Goal: Information Seeking & Learning: Learn about a topic

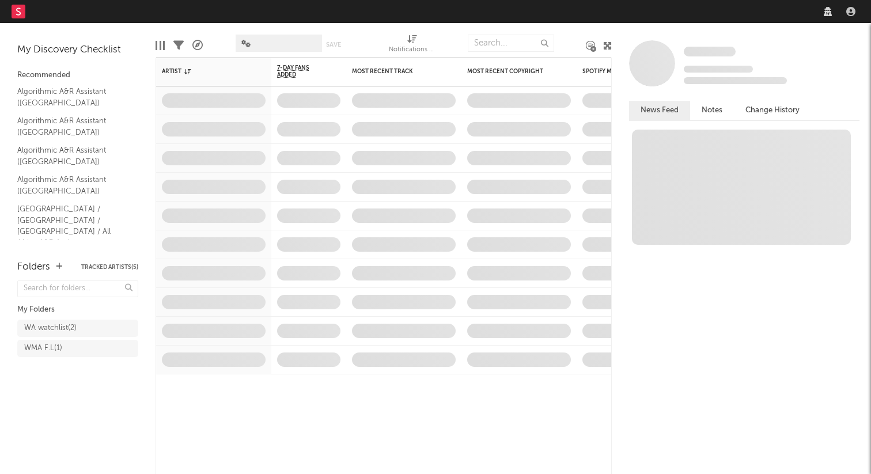
select select "recorded_music"
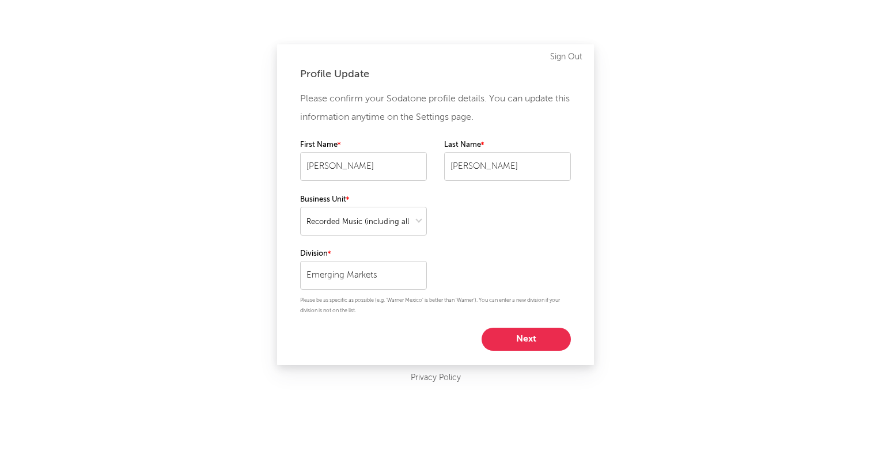
click at [519, 338] on button "Next" at bounding box center [526, 339] width 89 height 23
select select "director_vp"
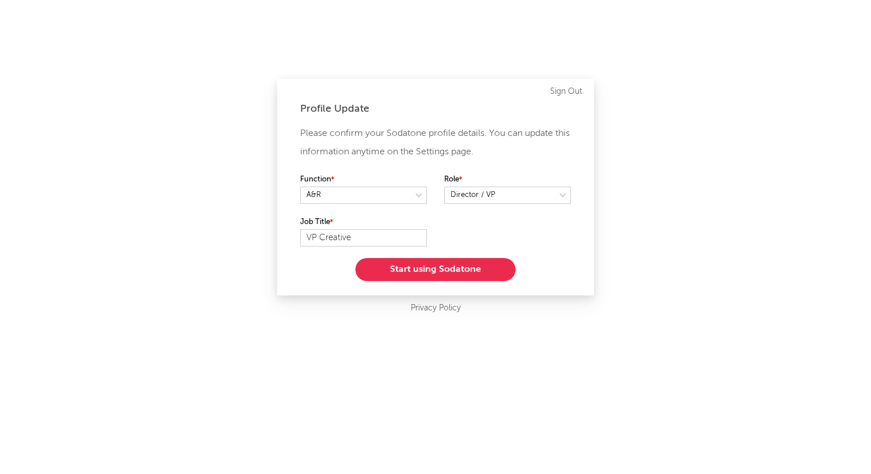
click at [459, 267] on button "Start using Sodatone" at bounding box center [436, 269] width 160 height 23
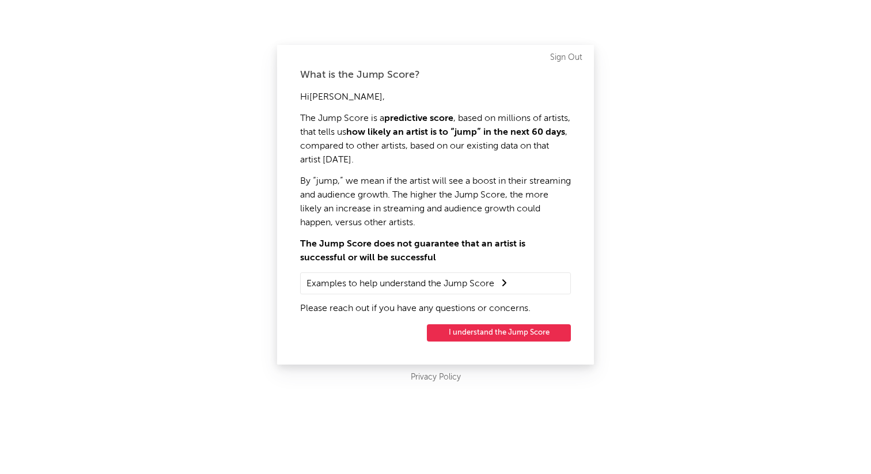
click at [508, 336] on button "I understand the Jump Score" at bounding box center [499, 332] width 144 height 17
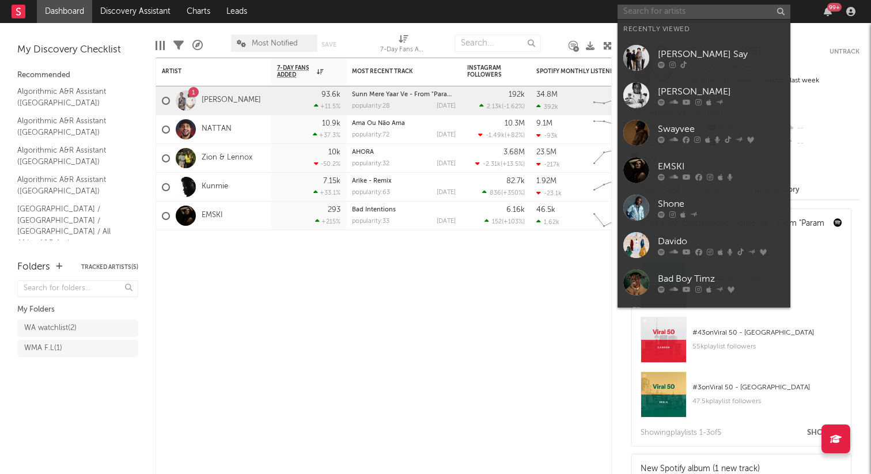
click at [636, 15] on input "text" at bounding box center [704, 12] width 173 height 14
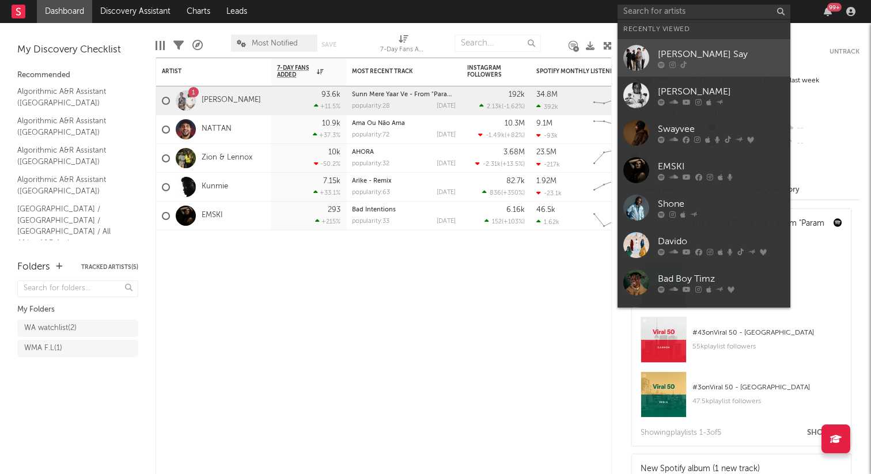
click at [671, 60] on div "[PERSON_NAME] Say" at bounding box center [721, 54] width 127 height 14
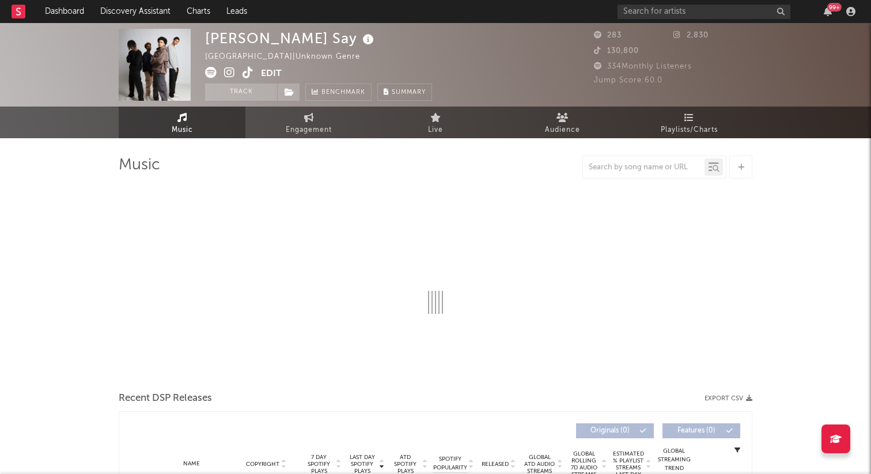
select select "6m"
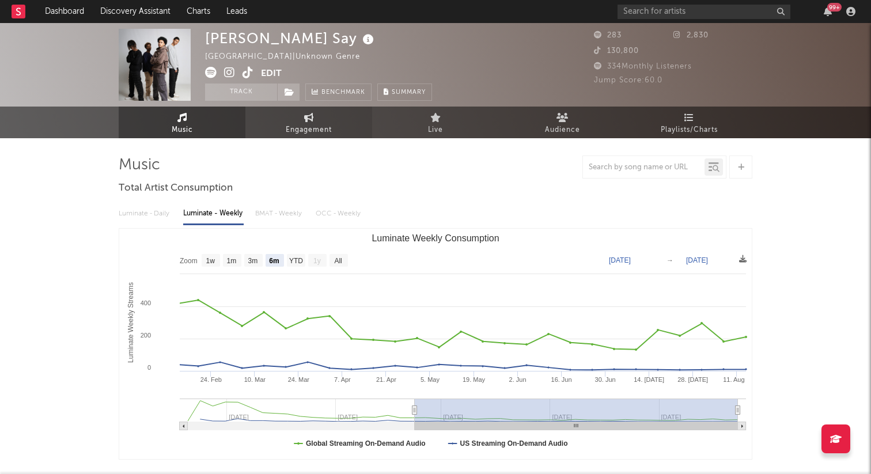
click at [317, 127] on span "Engagement" at bounding box center [309, 130] width 46 height 14
select select "1w"
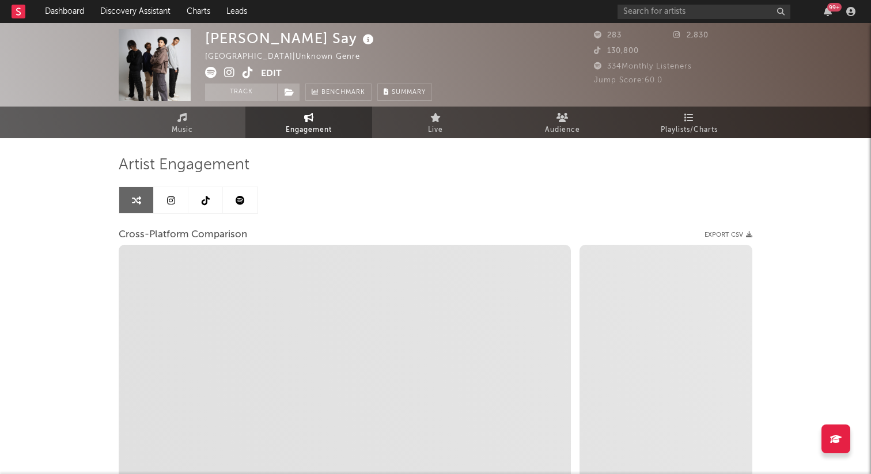
select select "1m"
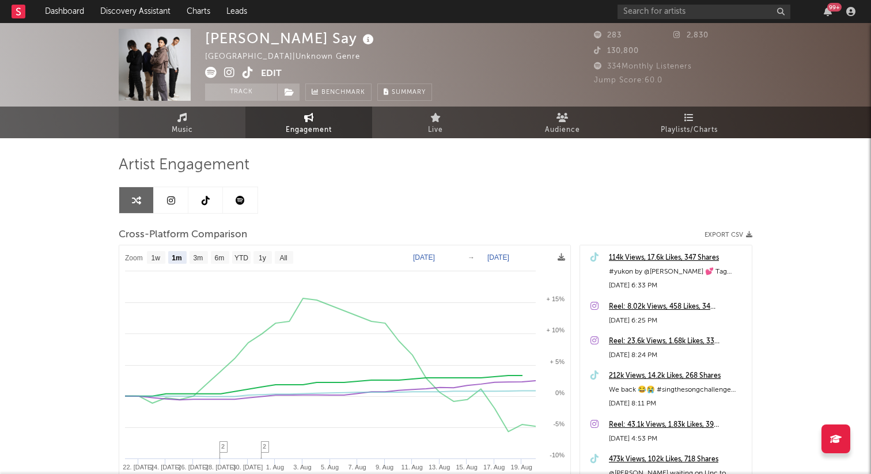
click at [198, 123] on link "Music" at bounding box center [182, 123] width 127 height 32
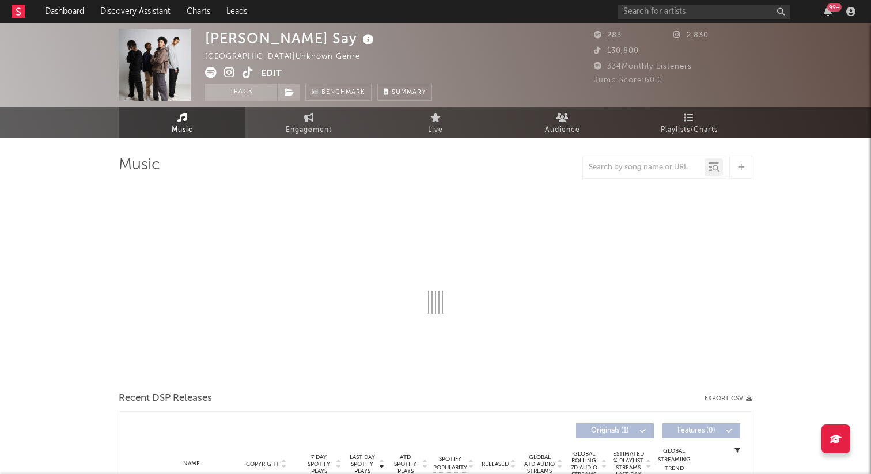
select select "6m"
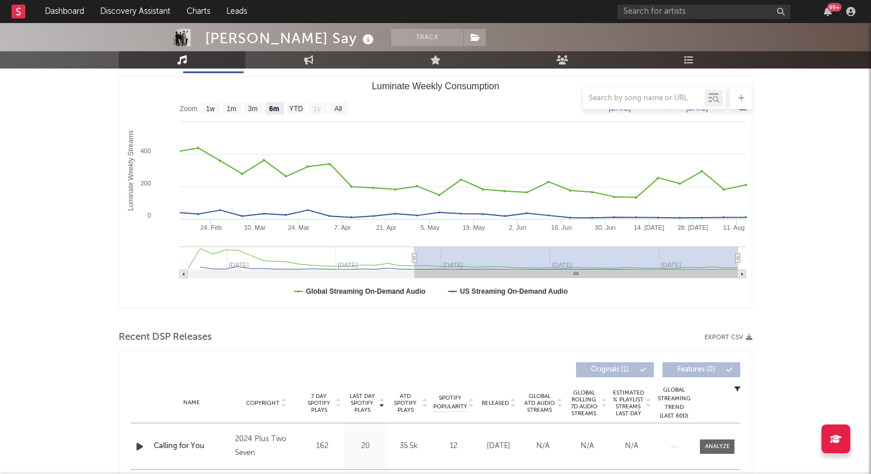
scroll to position [150, 0]
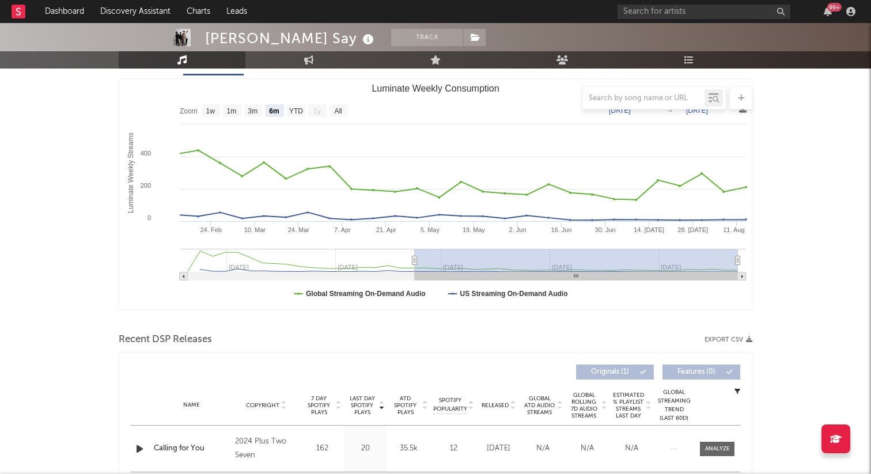
click at [833, 12] on div "99 +" at bounding box center [827, 11] width 17 height 9
click at [831, 9] on div "99 +" at bounding box center [834, 7] width 14 height 9
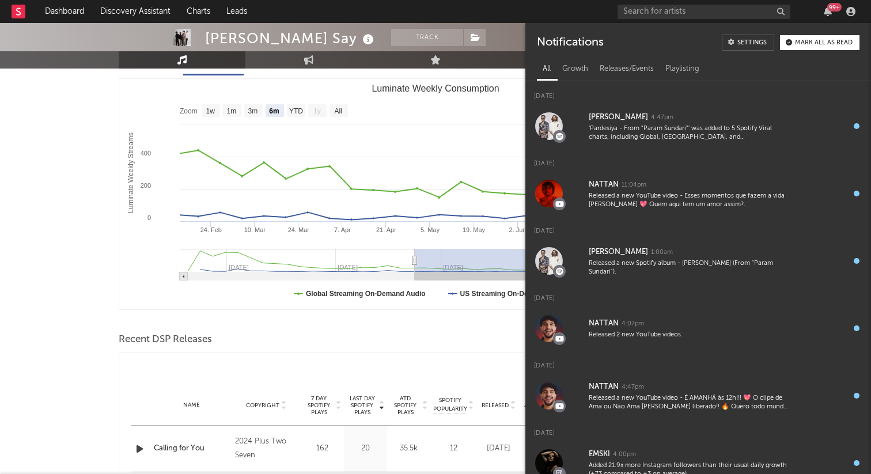
click at [462, 39] on div at bounding box center [435, 10] width 871 height 115
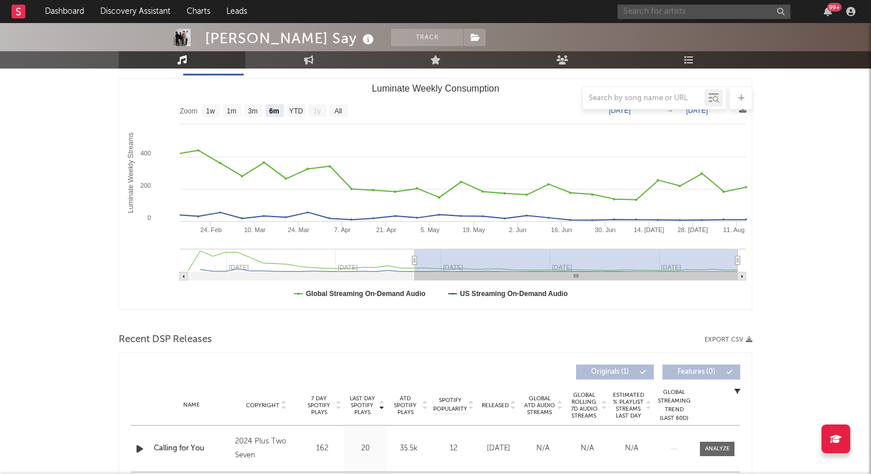
click at [670, 10] on input "text" at bounding box center [704, 12] width 173 height 14
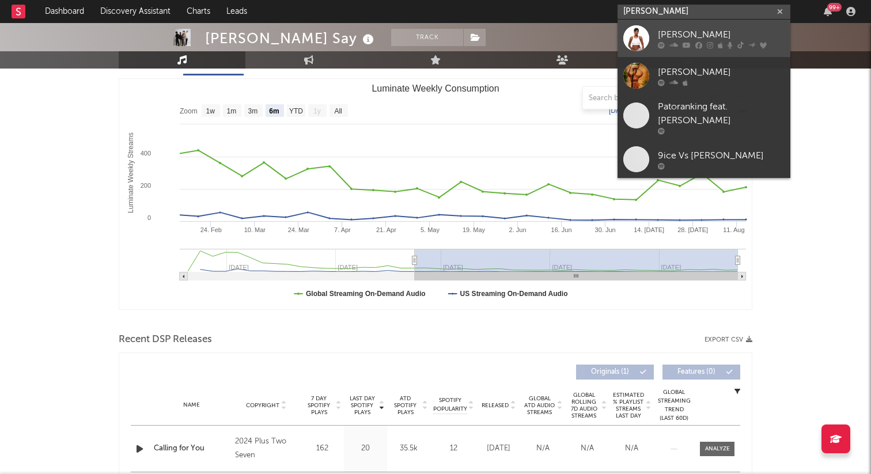
type input "[PERSON_NAME]"
click at [670, 34] on div "[PERSON_NAME]" at bounding box center [721, 35] width 127 height 14
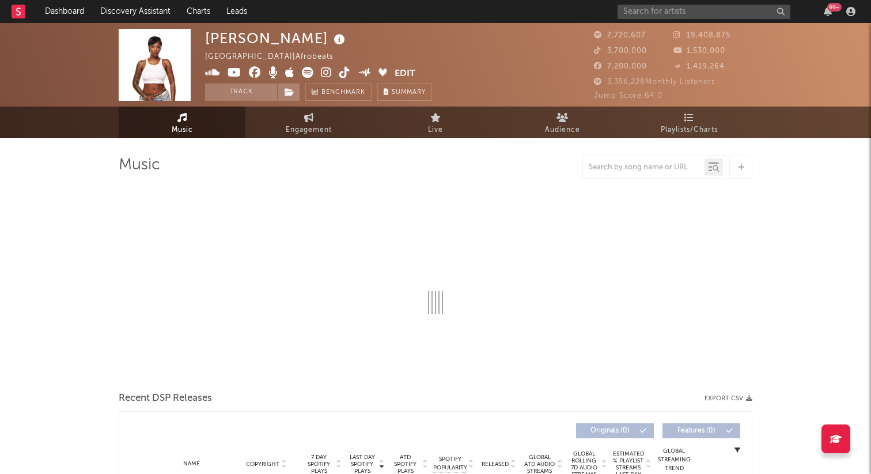
select select "6m"
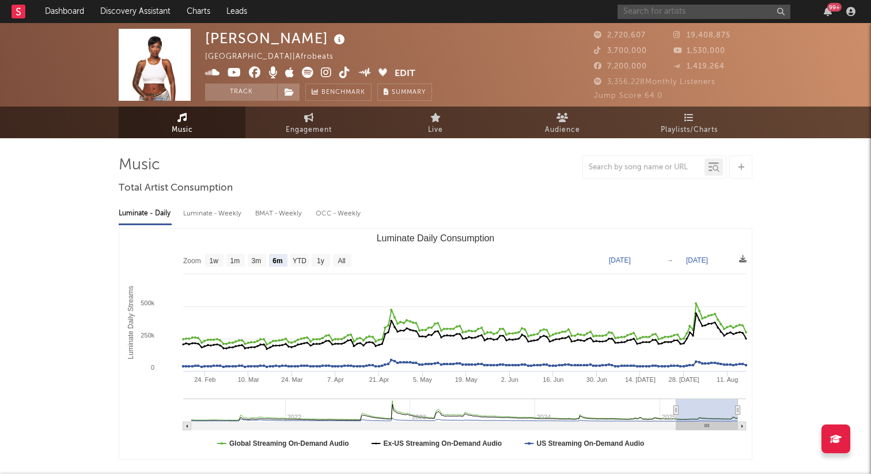
click at [746, 12] on input "text" at bounding box center [704, 12] width 173 height 14
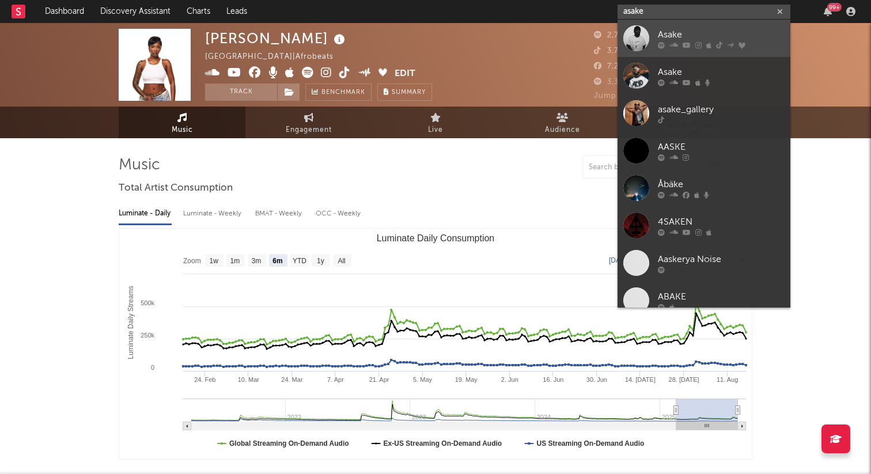
type input "asake"
click at [708, 36] on div "Asake" at bounding box center [721, 35] width 127 height 14
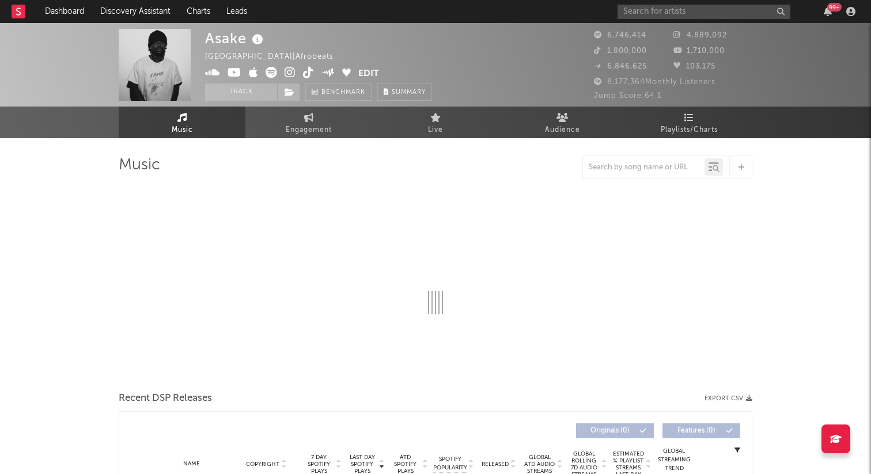
select select "6m"
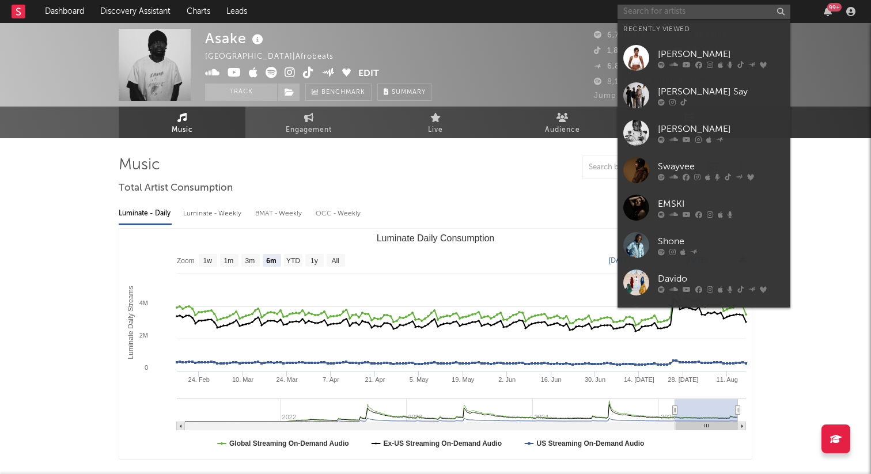
click at [685, 11] on input "text" at bounding box center [704, 12] width 173 height 14
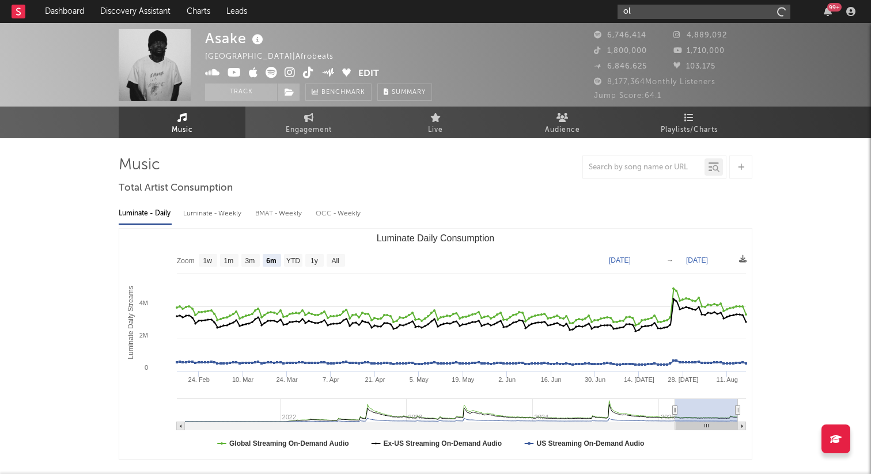
type input "o"
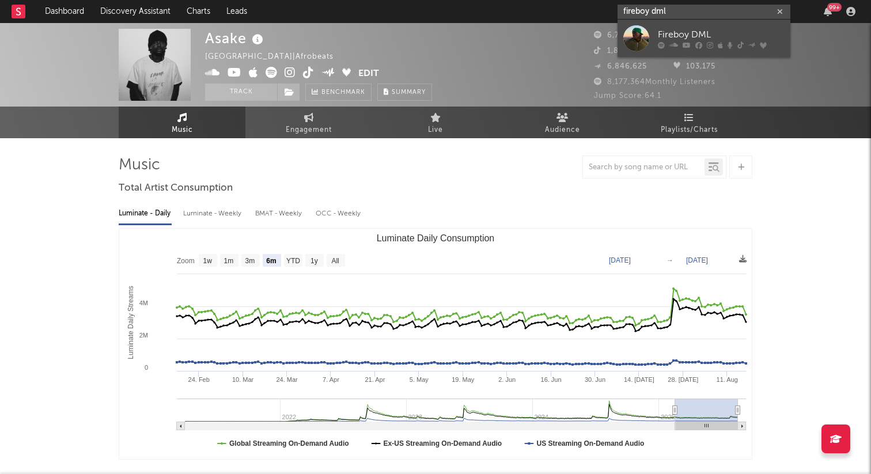
type input "fireboy dml"
click at [666, 38] on div "Fireboy DML" at bounding box center [721, 35] width 127 height 14
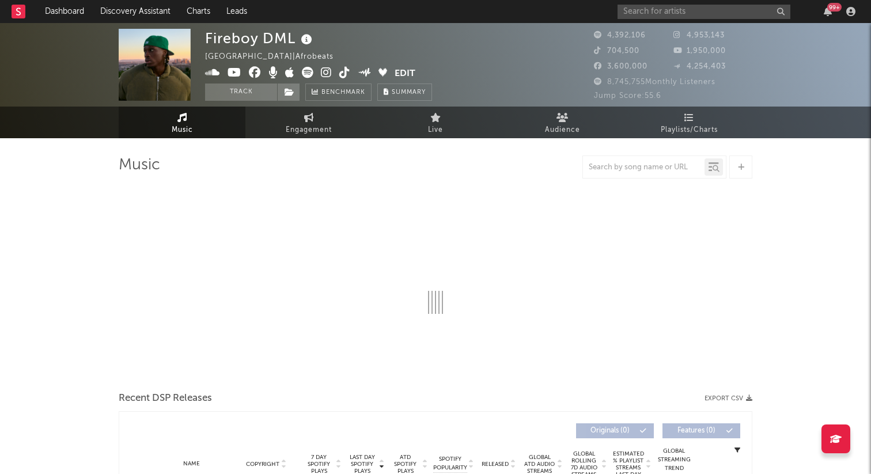
select select "6m"
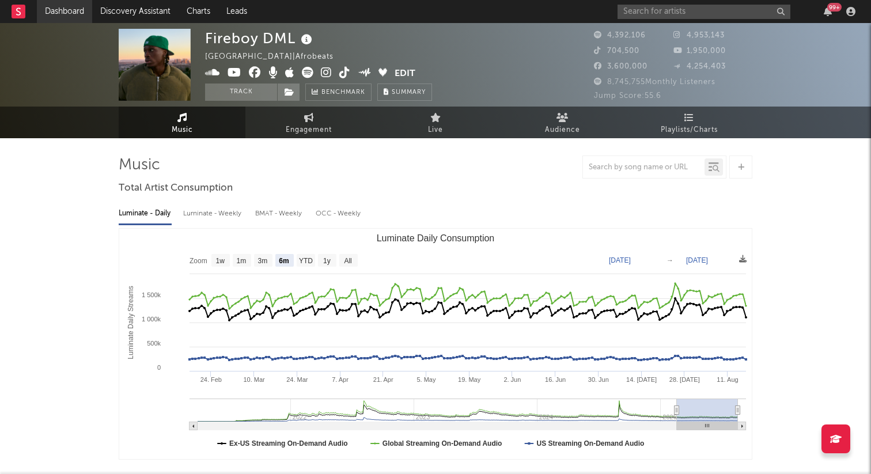
click at [75, 6] on link "Dashboard" at bounding box center [64, 11] width 55 height 23
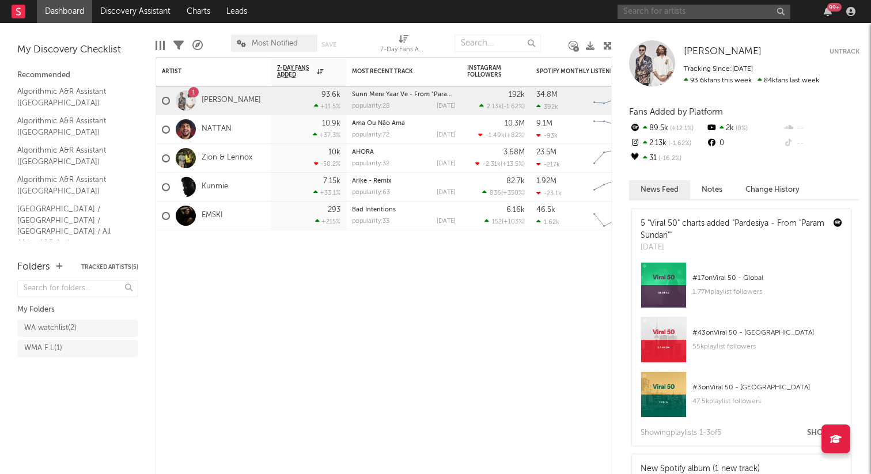
click at [671, 13] on input "text" at bounding box center [704, 12] width 173 height 14
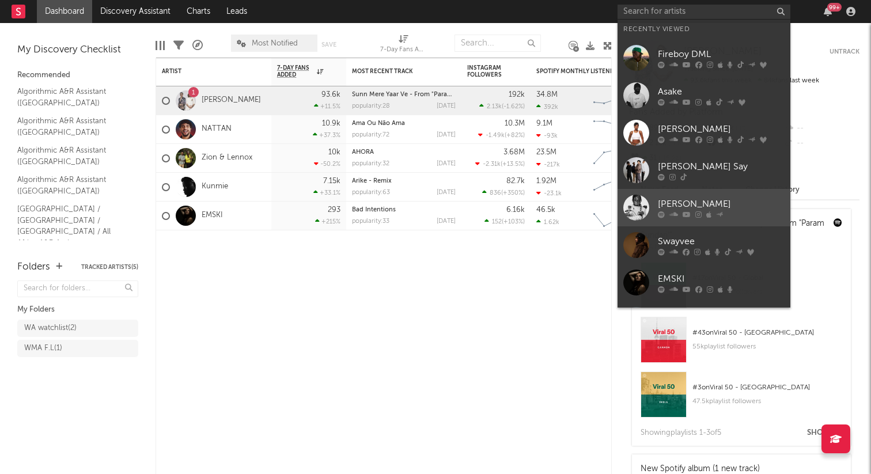
click at [690, 201] on div "[PERSON_NAME]" at bounding box center [721, 204] width 127 height 14
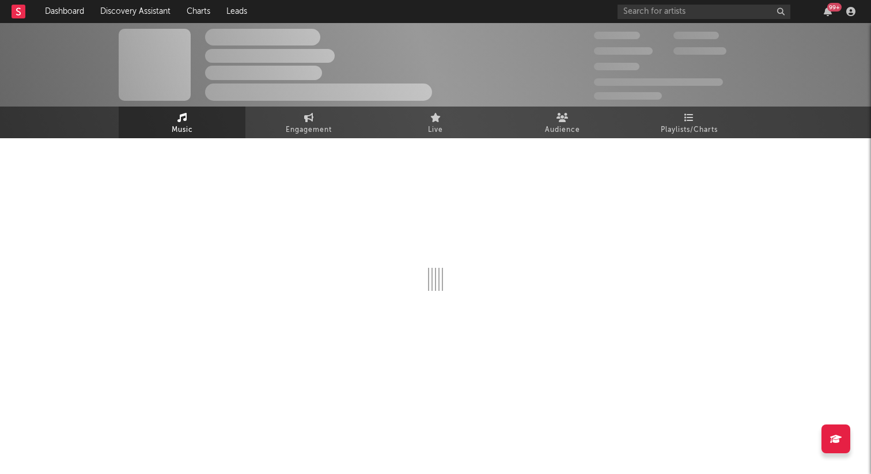
select select "6m"
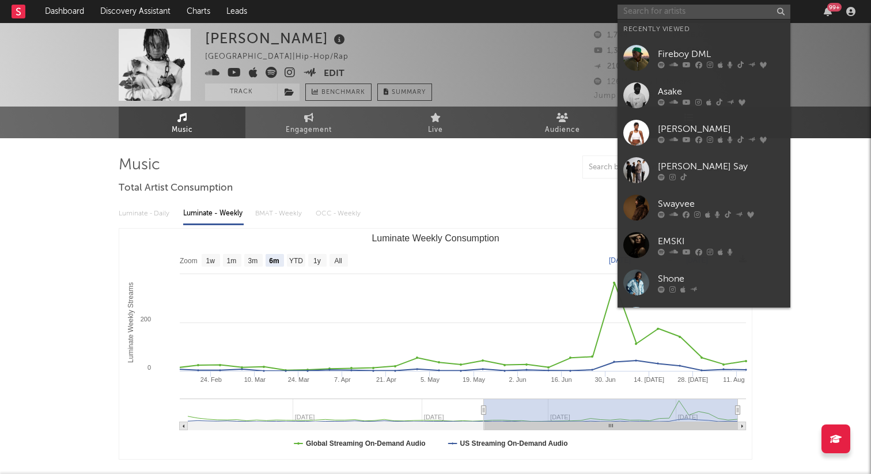
click at [686, 12] on input "text" at bounding box center [704, 12] width 173 height 14
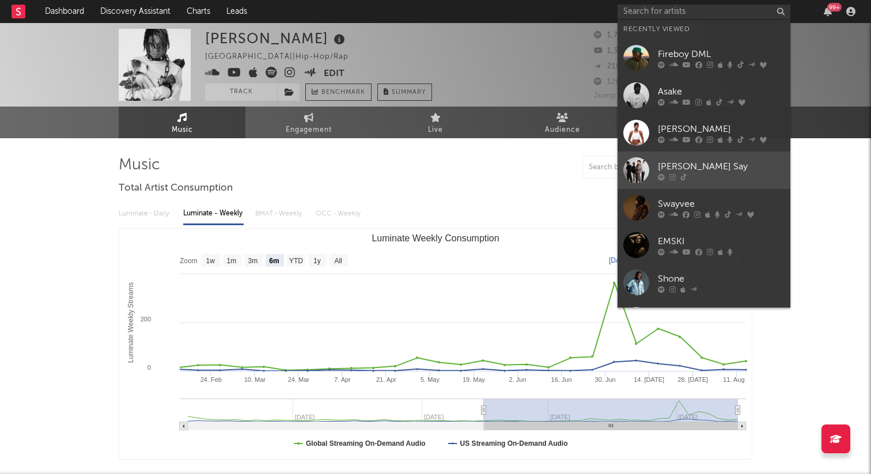
click at [700, 176] on div at bounding box center [721, 176] width 127 height 7
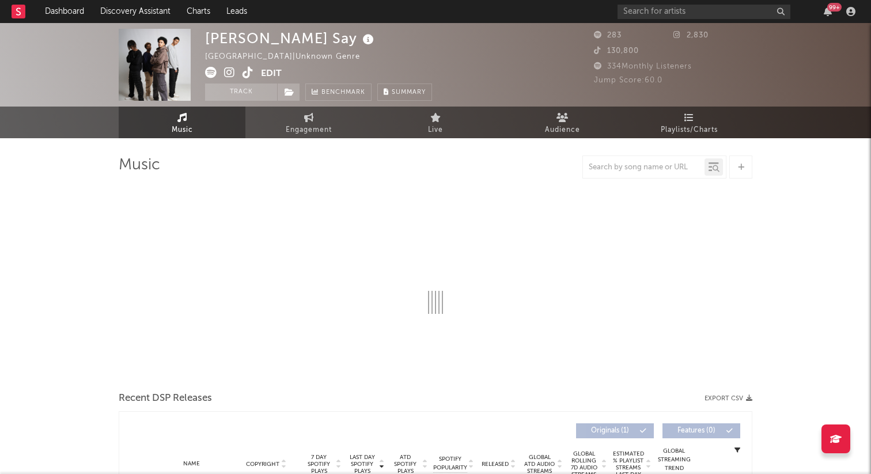
select select "6m"
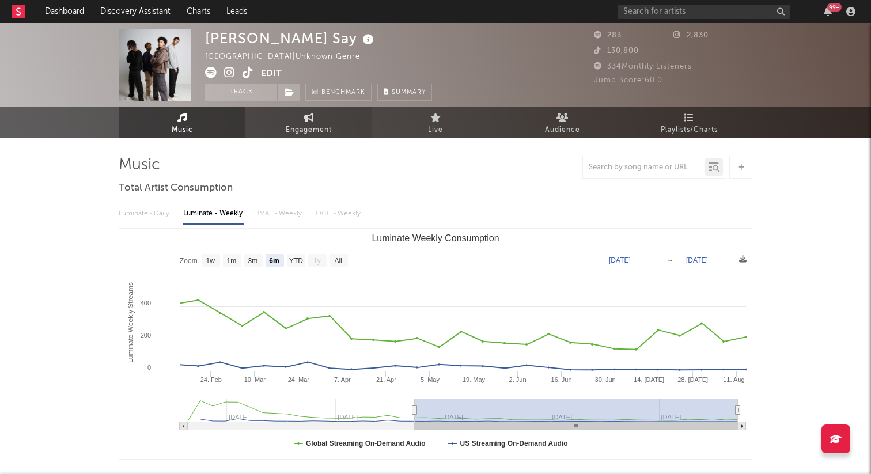
click at [337, 125] on link "Engagement" at bounding box center [308, 123] width 127 height 32
select select "1w"
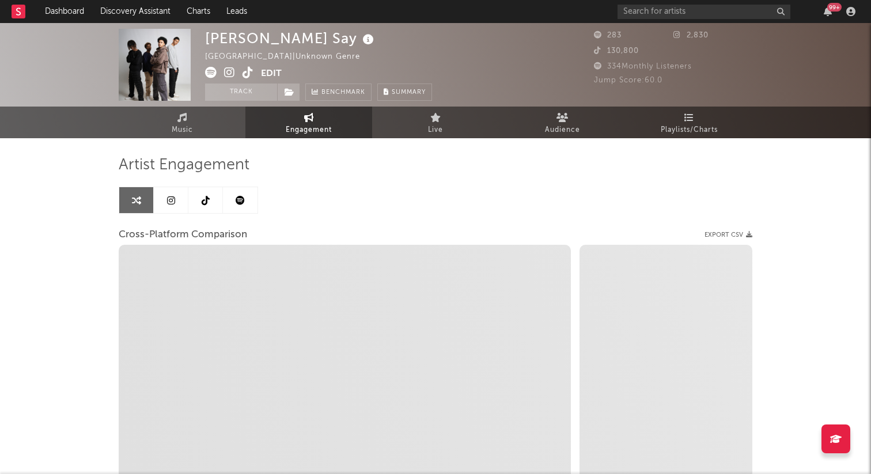
select select "1m"
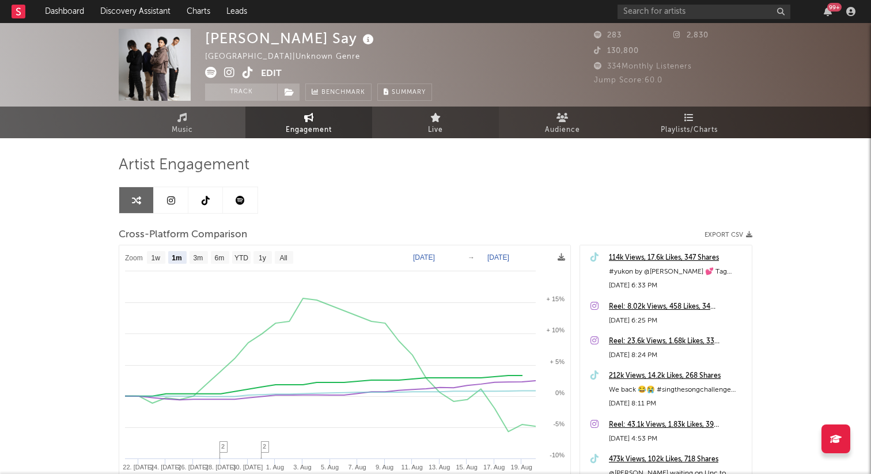
click at [485, 124] on link "Live" at bounding box center [435, 123] width 127 height 32
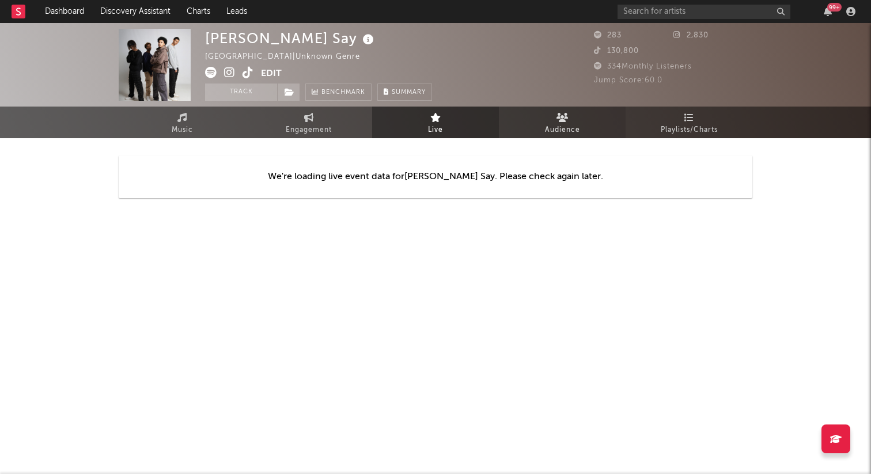
click at [566, 120] on icon at bounding box center [563, 117] width 12 height 9
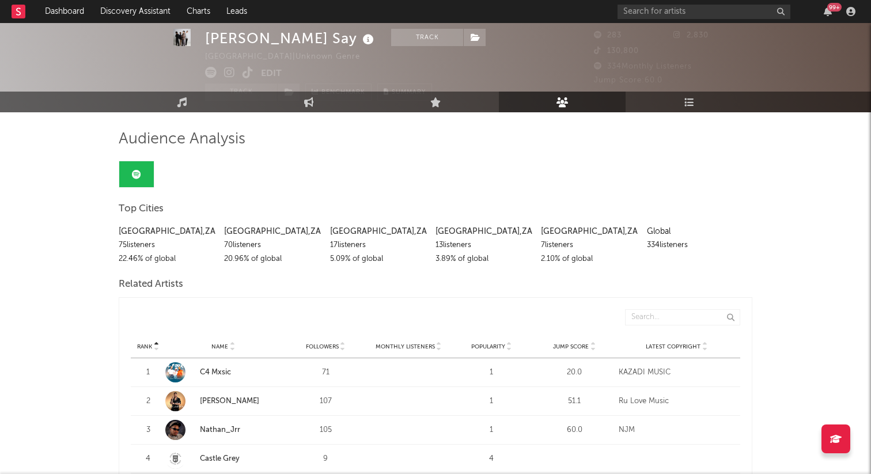
scroll to position [22, 0]
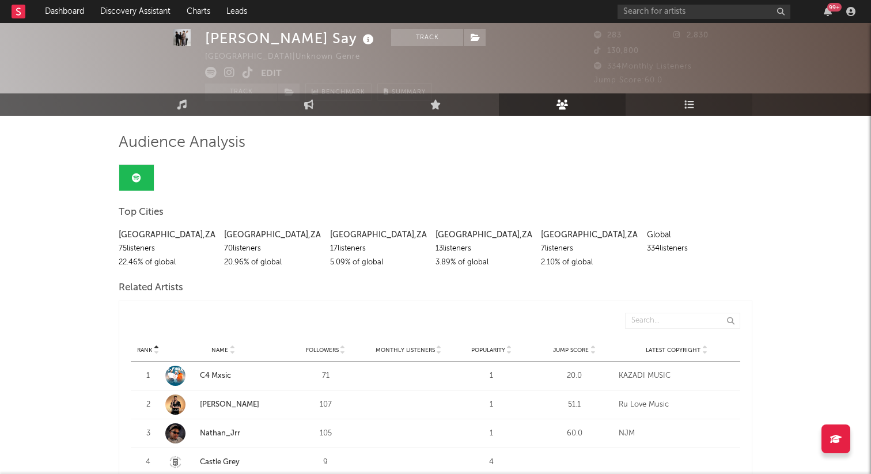
click at [685, 105] on icon at bounding box center [690, 105] width 10 height 10
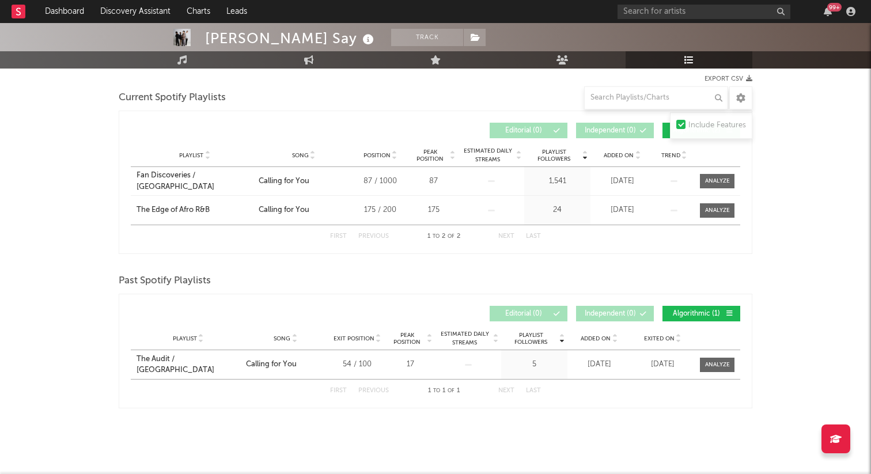
scroll to position [157, 0]
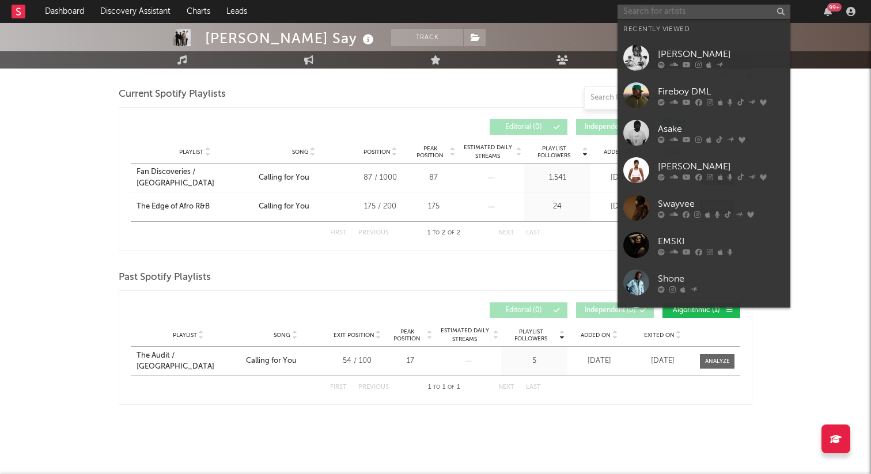
click at [668, 13] on input "text" at bounding box center [704, 12] width 173 height 14
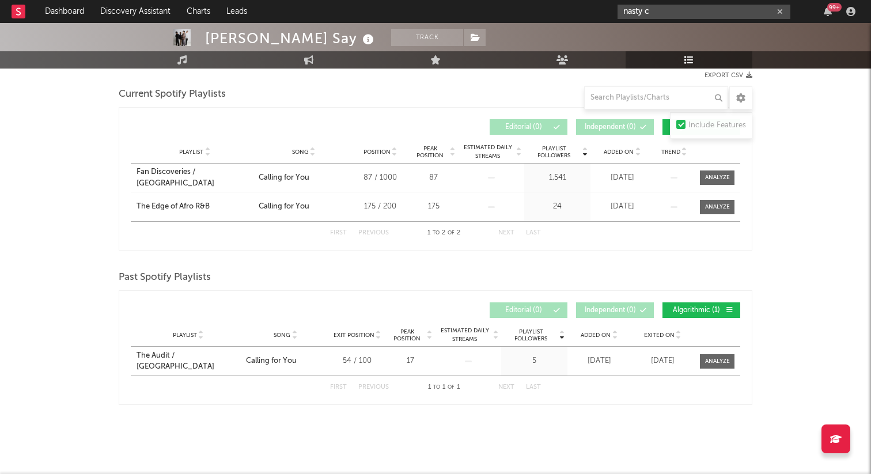
click at [668, 10] on input "nasty c" at bounding box center [704, 12] width 173 height 14
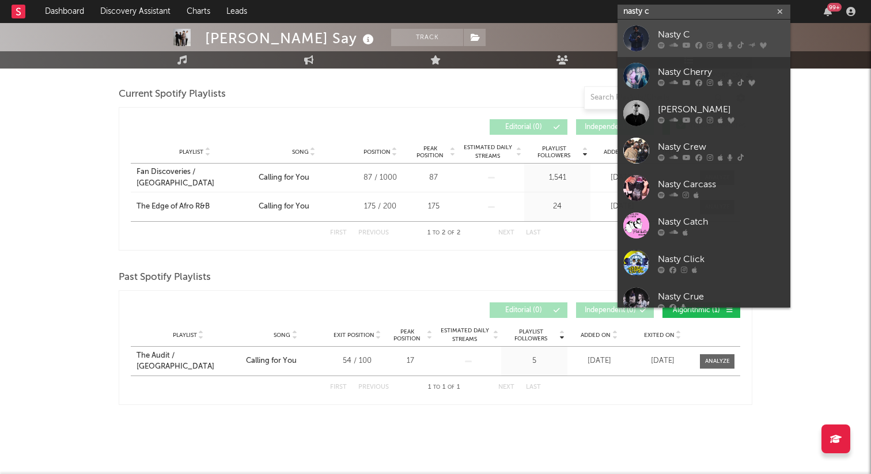
type input "nasty c"
click at [672, 27] on link "Nasty C" at bounding box center [704, 38] width 173 height 37
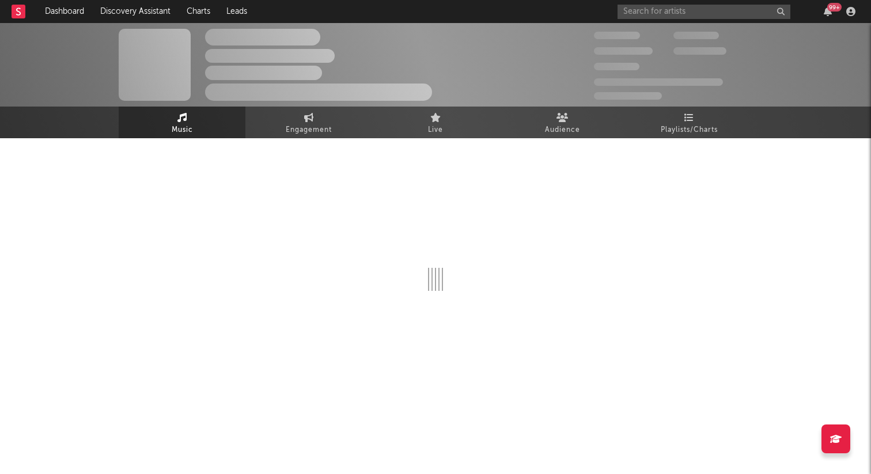
select select "6m"
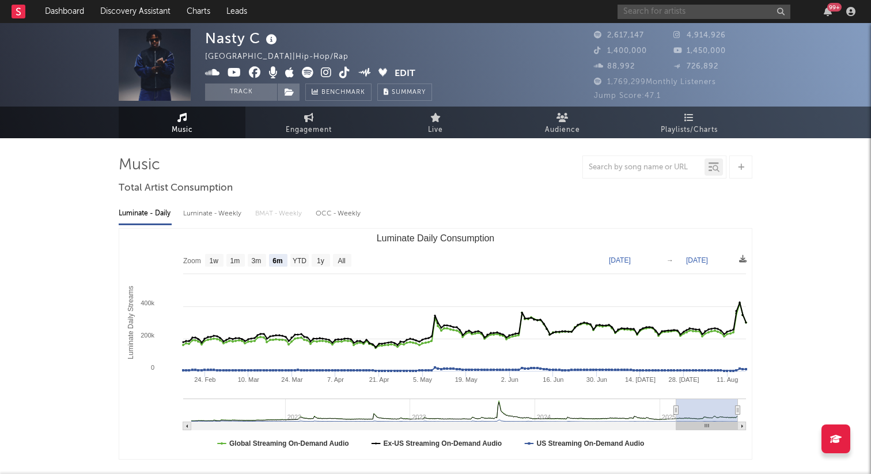
click at [677, 12] on input "text" at bounding box center [704, 12] width 173 height 14
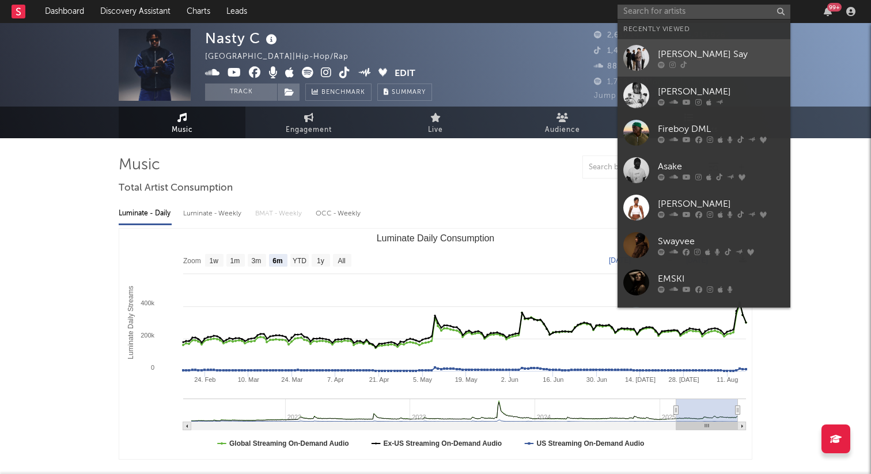
click at [675, 44] on link "[PERSON_NAME] Say" at bounding box center [704, 57] width 173 height 37
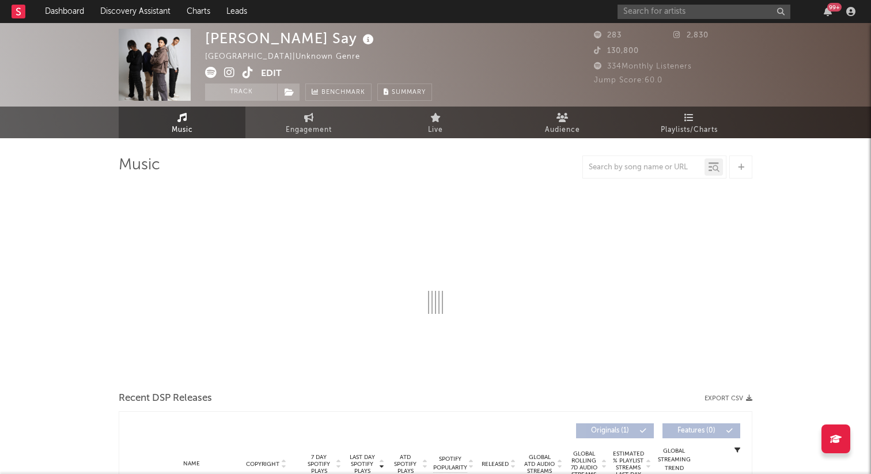
select select "6m"
